Goal: Transaction & Acquisition: Register for event/course

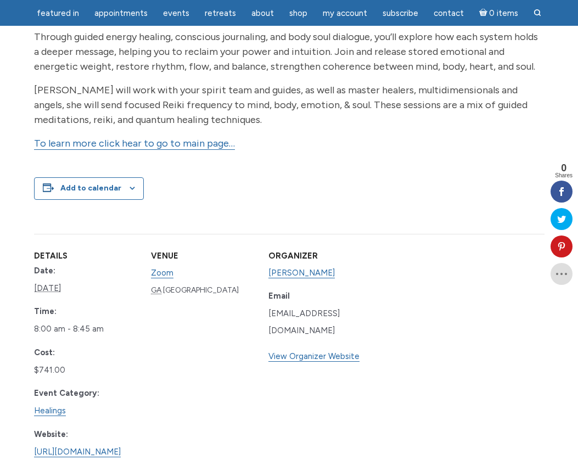
scroll to position [433, 0]
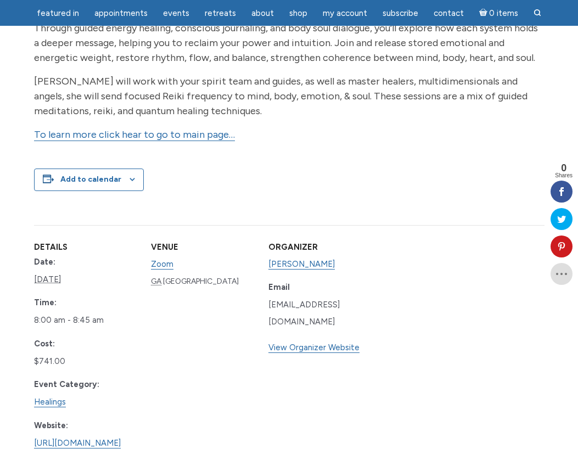
click at [203, 141] on link "To learn more click hear to go to main page…" at bounding box center [134, 134] width 201 height 13
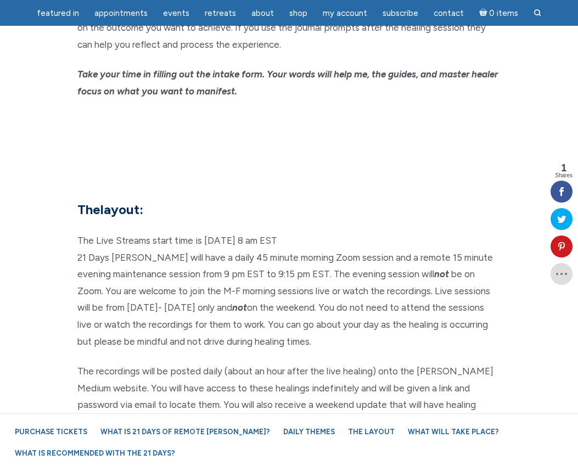
scroll to position [3029, 0]
